Goal: Check status: Check status

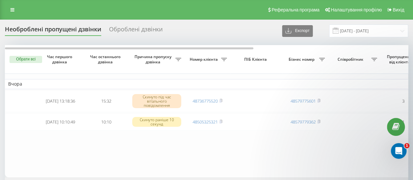
scroll to position [13, 0]
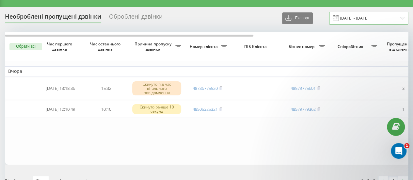
click at [352, 17] on input "18.09.2025 - 18.09.2025" at bounding box center [368, 18] width 79 height 13
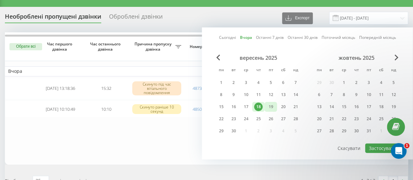
click at [273, 104] on div "19" at bounding box center [270, 106] width 8 height 8
click at [380, 148] on button "Застосувати" at bounding box center [382, 147] width 35 height 9
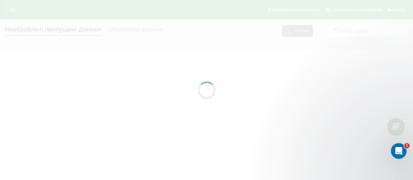
type input "[DATE] - [DATE]"
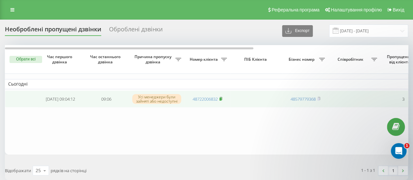
click at [220, 99] on rect at bounding box center [220, 99] width 2 height 3
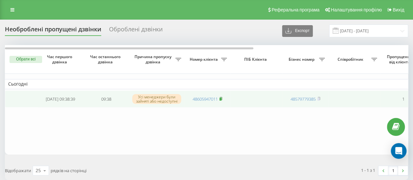
click at [222, 97] on icon at bounding box center [221, 98] width 2 height 3
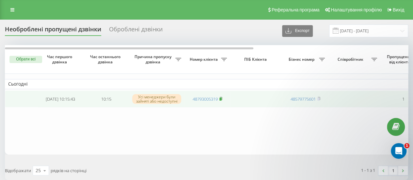
click at [221, 98] on rect at bounding box center [220, 99] width 2 height 3
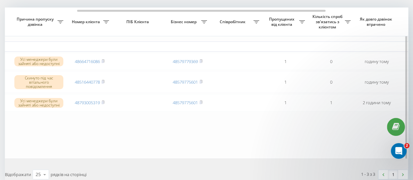
scroll to position [0, 118]
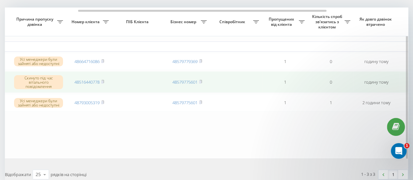
click at [105, 81] on td "48516440778" at bounding box center [89, 82] width 46 height 22
click at [104, 81] on icon at bounding box center [102, 81] width 2 height 3
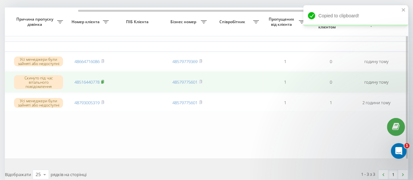
scroll to position [0, 0]
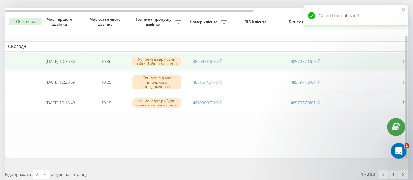
click at [223, 61] on td "48664716086" at bounding box center [207, 61] width 46 height 17
click at [221, 60] on rect at bounding box center [220, 61] width 2 height 3
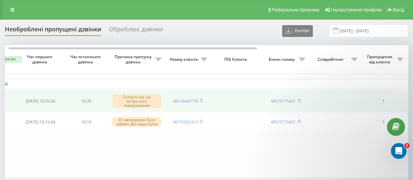
scroll to position [0, 13]
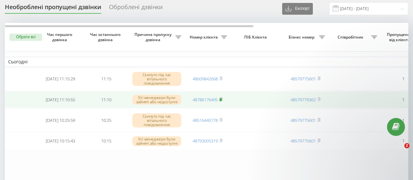
click at [221, 100] on rect at bounding box center [220, 99] width 2 height 3
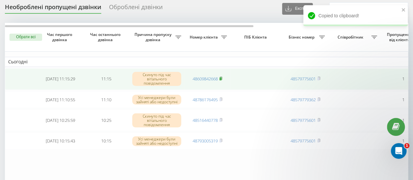
click at [222, 77] on icon at bounding box center [221, 78] width 2 height 3
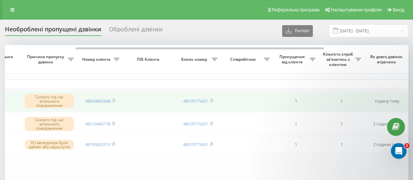
scroll to position [0, 110]
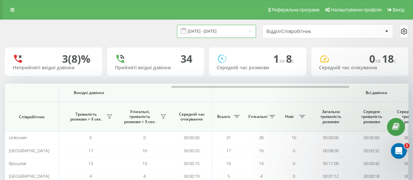
click at [197, 25] on input "18.09.2025 - 18.09.2025" at bounding box center [216, 31] width 79 height 13
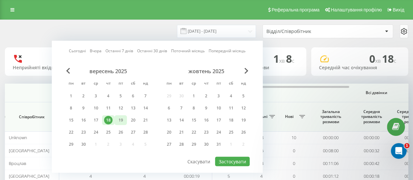
click at [123, 119] on div "19" at bounding box center [120, 120] width 8 height 8
click at [234, 162] on button "Застосувати" at bounding box center [232, 161] width 35 height 9
type input "[DATE] - [DATE]"
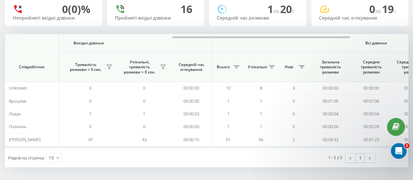
scroll to position [0, 377]
